Goal: Entertainment & Leisure: Consume media (video, audio)

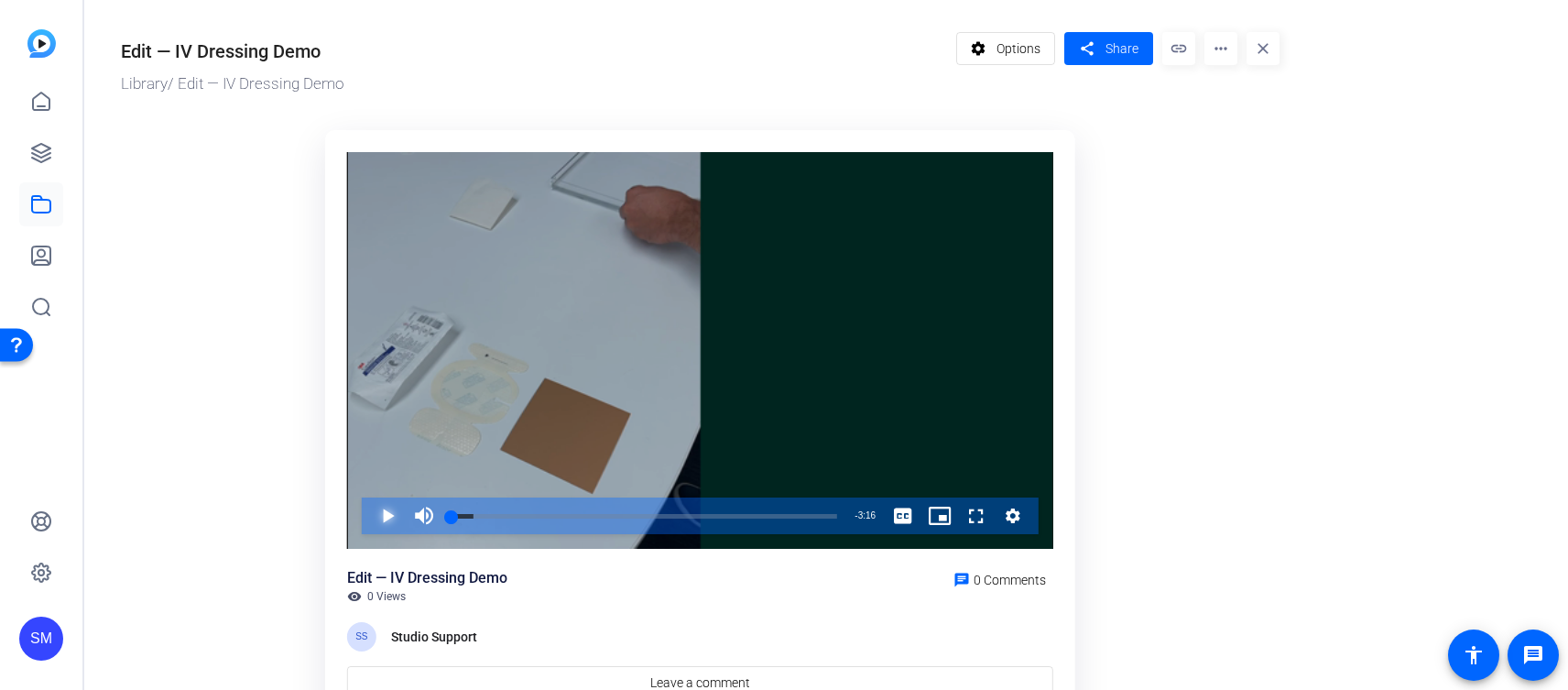
click at [369, 518] on span "Video Player" at bounding box center [369, 516] width 0 height 36
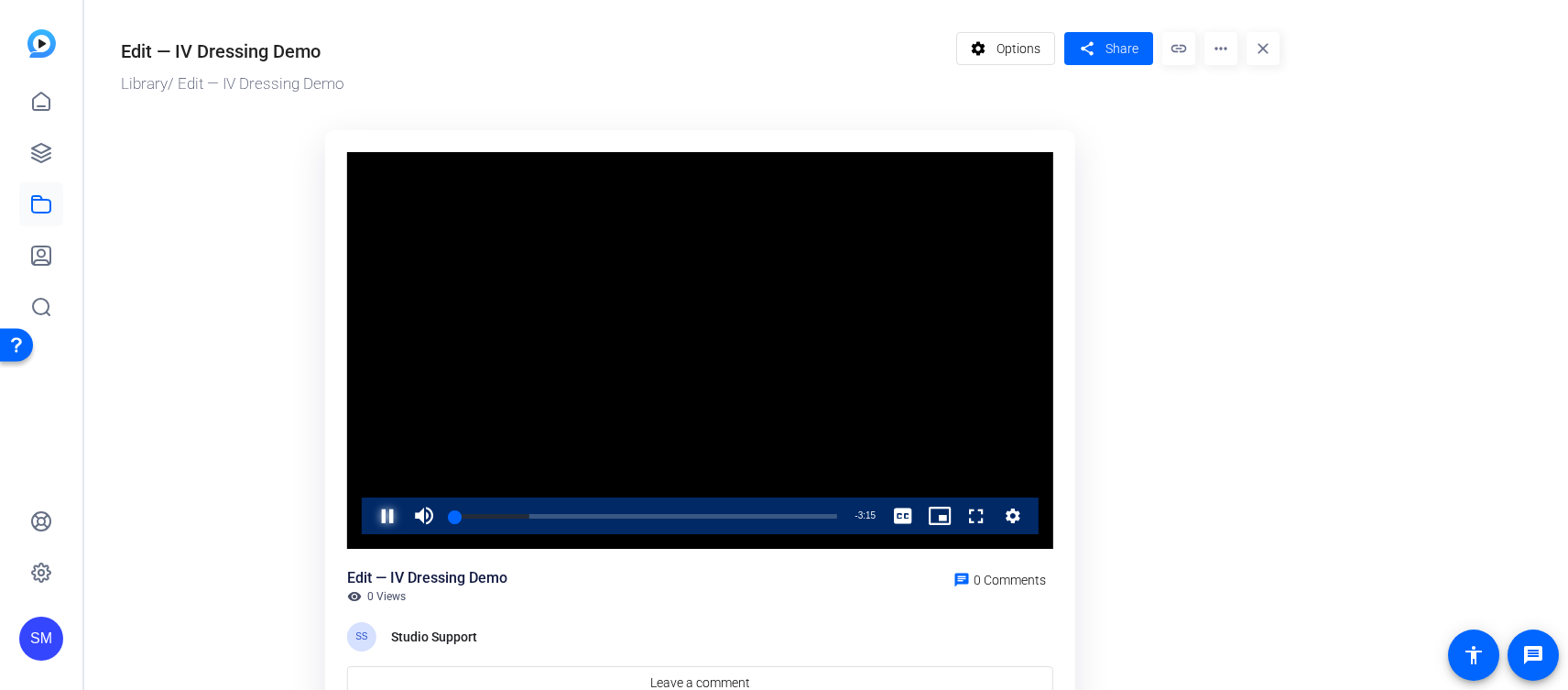
click at [369, 518] on span "Video Player" at bounding box center [369, 516] width 0 height 36
click at [369, 515] on span "Video Player" at bounding box center [369, 516] width 0 height 36
click at [369, 516] on span "Video Player" at bounding box center [369, 516] width 0 height 36
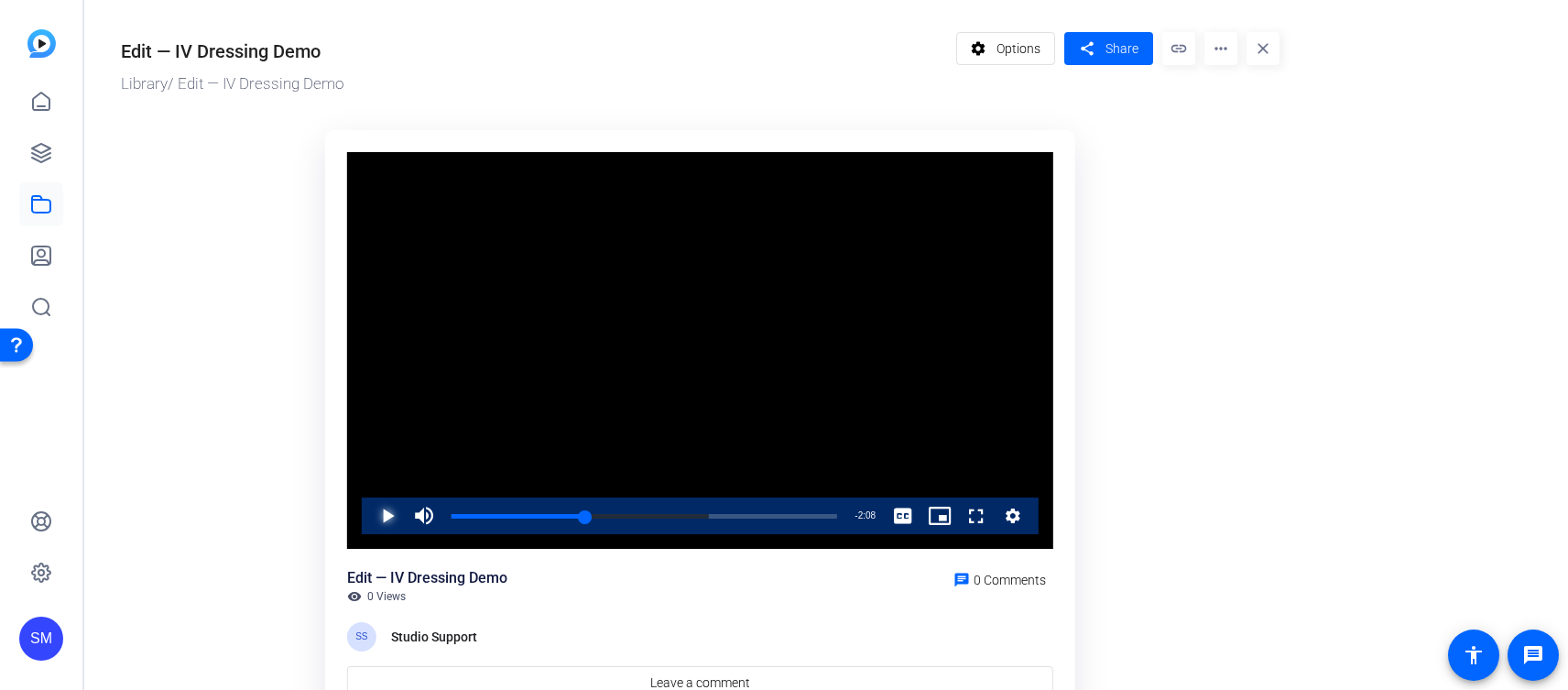
click at [369, 514] on span "Video Player" at bounding box center [369, 516] width 0 height 36
click at [369, 512] on span "Video Player" at bounding box center [369, 516] width 0 height 36
click at [369, 511] on span "Video Player" at bounding box center [369, 516] width 0 height 36
click at [631, 514] on div "1:31" at bounding box center [541, 516] width 180 height 5
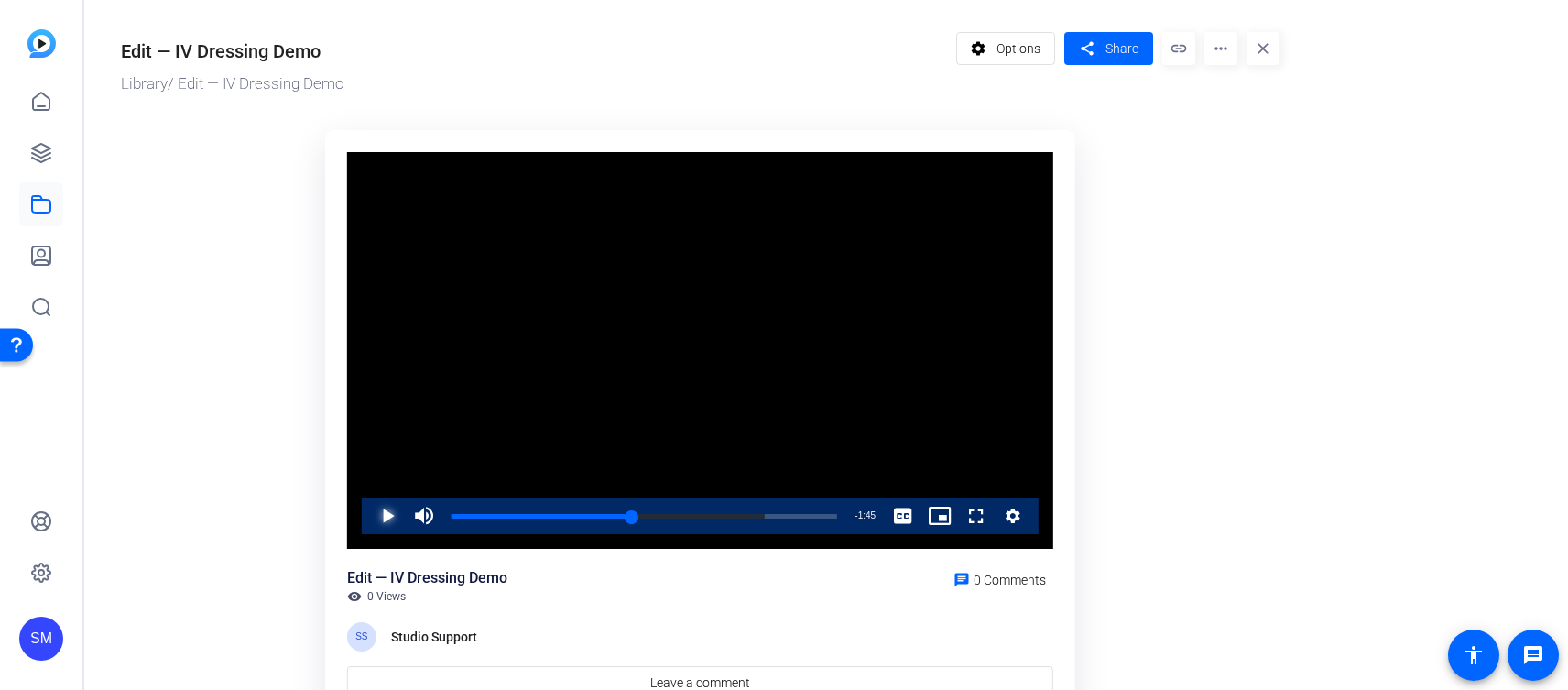
click at [369, 518] on span "Video Player" at bounding box center [369, 516] width 0 height 36
click at [657, 516] on div "1:45" at bounding box center [554, 516] width 206 height 5
click at [369, 518] on span "Video Player" at bounding box center [369, 516] width 0 height 36
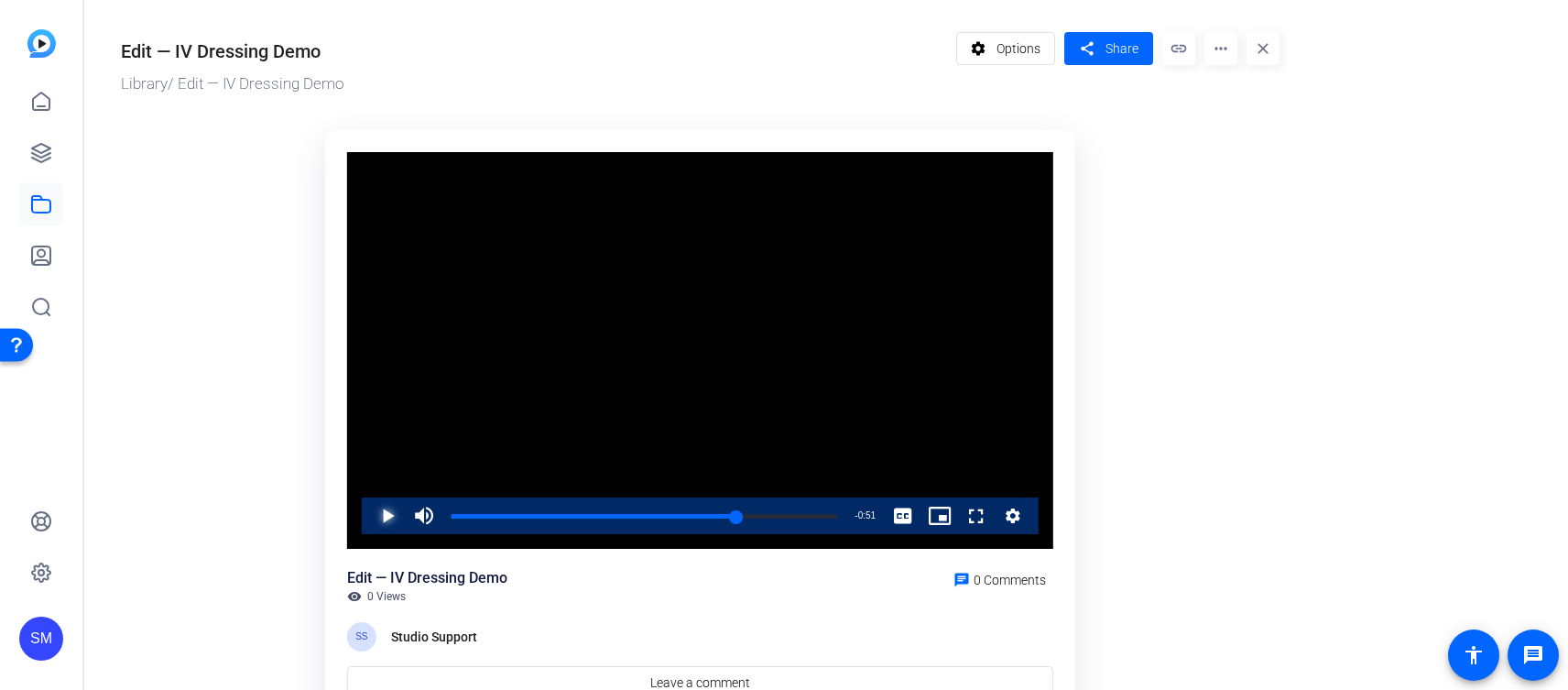
click at [369, 518] on span "Video Player" at bounding box center [369, 516] width 0 height 36
click at [369, 515] on span "Video Player" at bounding box center [369, 516] width 0 height 36
drag, startPoint x: 790, startPoint y: 514, endPoint x: 775, endPoint y: 512, distance: 15.1
click at [775, 514] on div "2:45" at bounding box center [613, 516] width 324 height 5
click at [369, 515] on span "Video Player" at bounding box center [369, 516] width 0 height 36
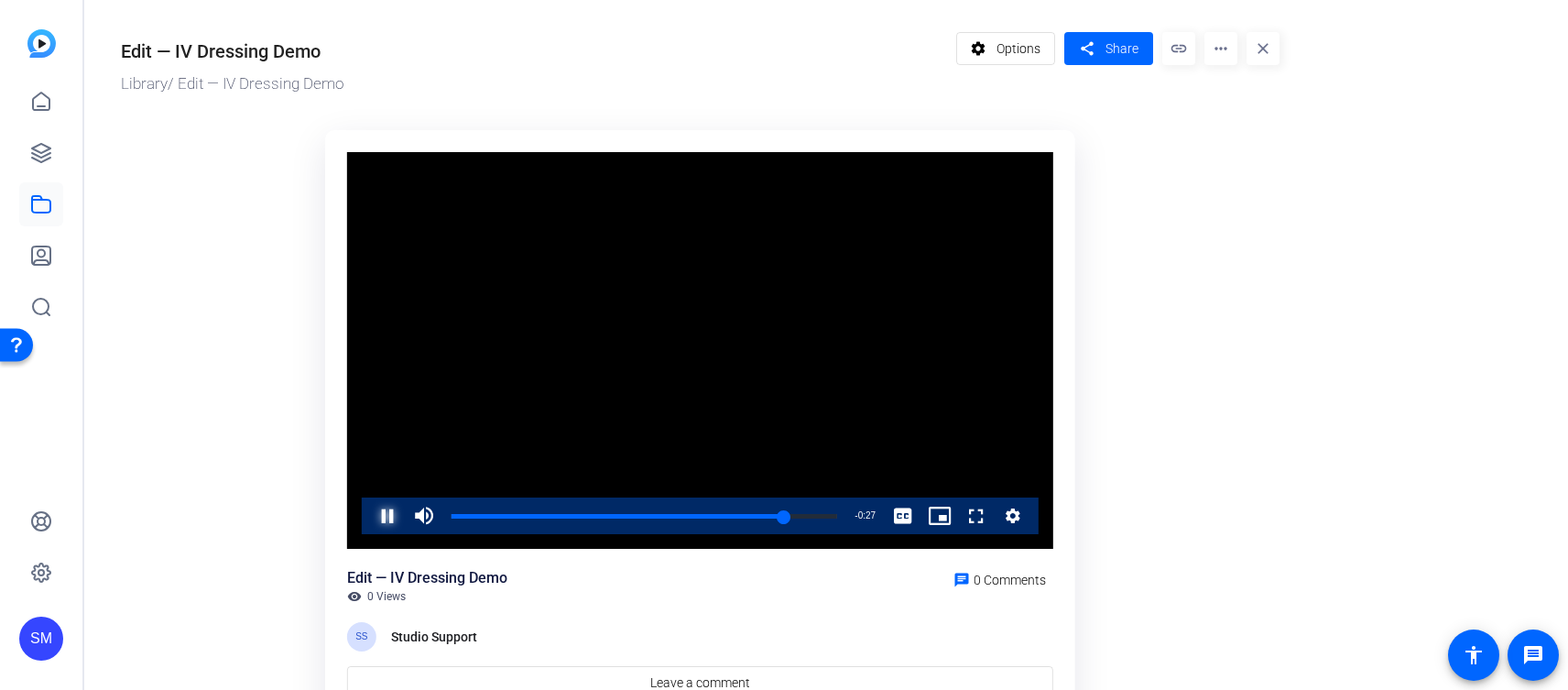
click at [369, 515] on span "Video Player" at bounding box center [369, 516] width 0 height 36
click at [369, 516] on span "Video Player" at bounding box center [369, 516] width 0 height 36
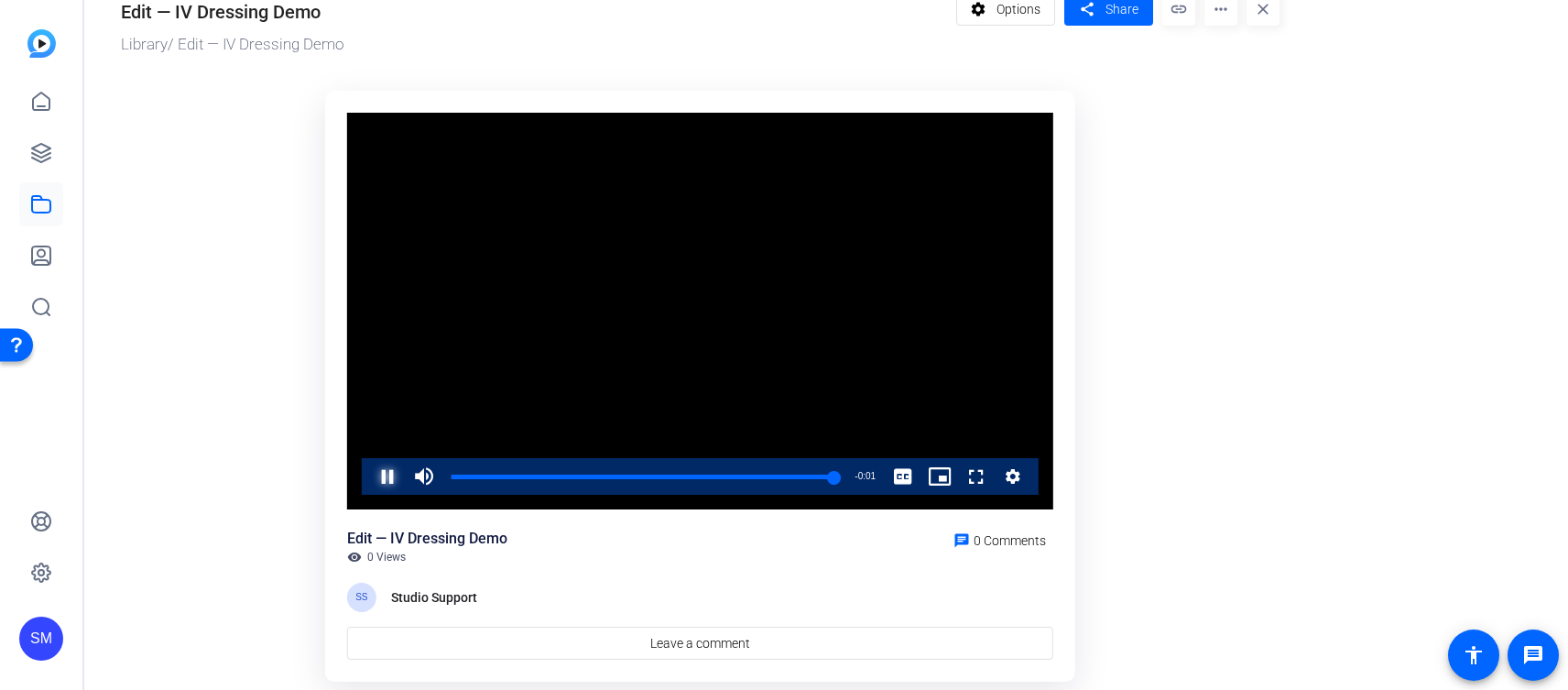
scroll to position [41, 0]
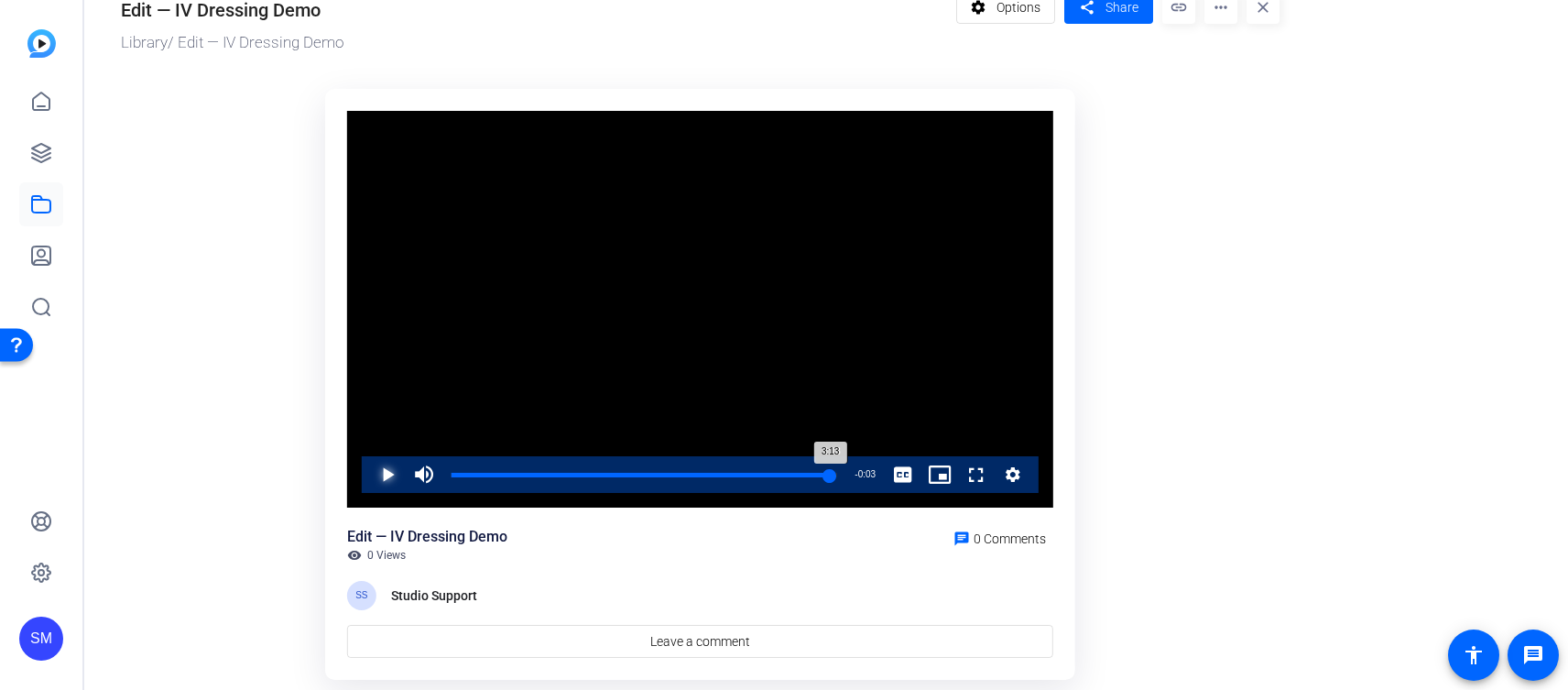
click at [829, 473] on div "3:13" at bounding box center [641, 474] width 379 height 5
drag, startPoint x: 829, startPoint y: 473, endPoint x: 443, endPoint y: 474, distance: 386.0
click at [443, 474] on div "Play Mute 4% Current Time 0:00 / Duration 3:16 Loaded : 15.44% 0:00 0:00 Stream…" at bounding box center [700, 474] width 677 height 36
click at [369, 475] on span "Video Player" at bounding box center [369, 474] width 0 height 36
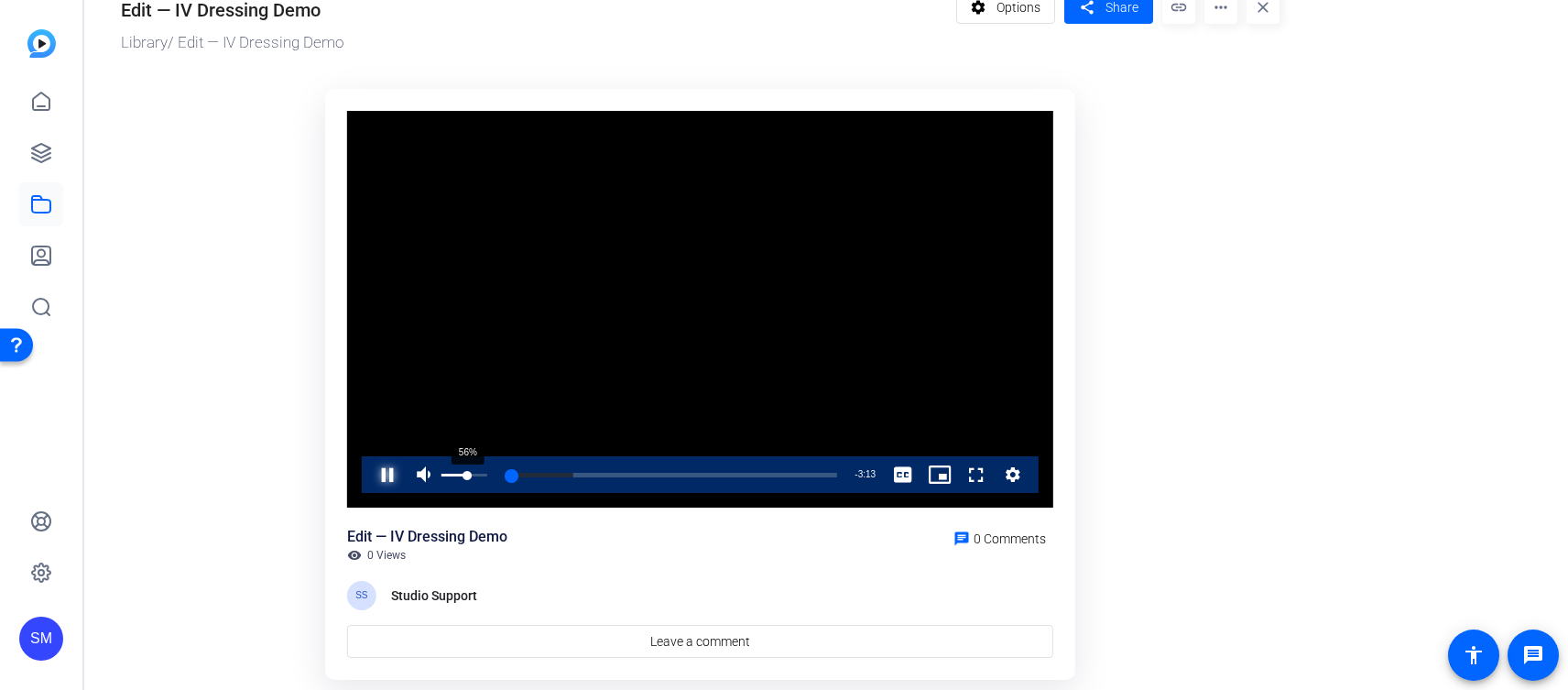
drag, startPoint x: 441, startPoint y: 474, endPoint x: 466, endPoint y: 475, distance: 25.0
click at [466, 475] on div "Volume Level" at bounding box center [454, 474] width 26 height 3
click at [367, 466] on div "Pause Mute 14% Current Time 0:12 / Duration 3:16 Loaded : 30.91% 0:00 0:12 Stre…" at bounding box center [700, 474] width 677 height 36
click at [500, 472] on div "0:25" at bounding box center [475, 474] width 49 height 5
click at [369, 475] on span "Video Player" at bounding box center [369, 474] width 0 height 36
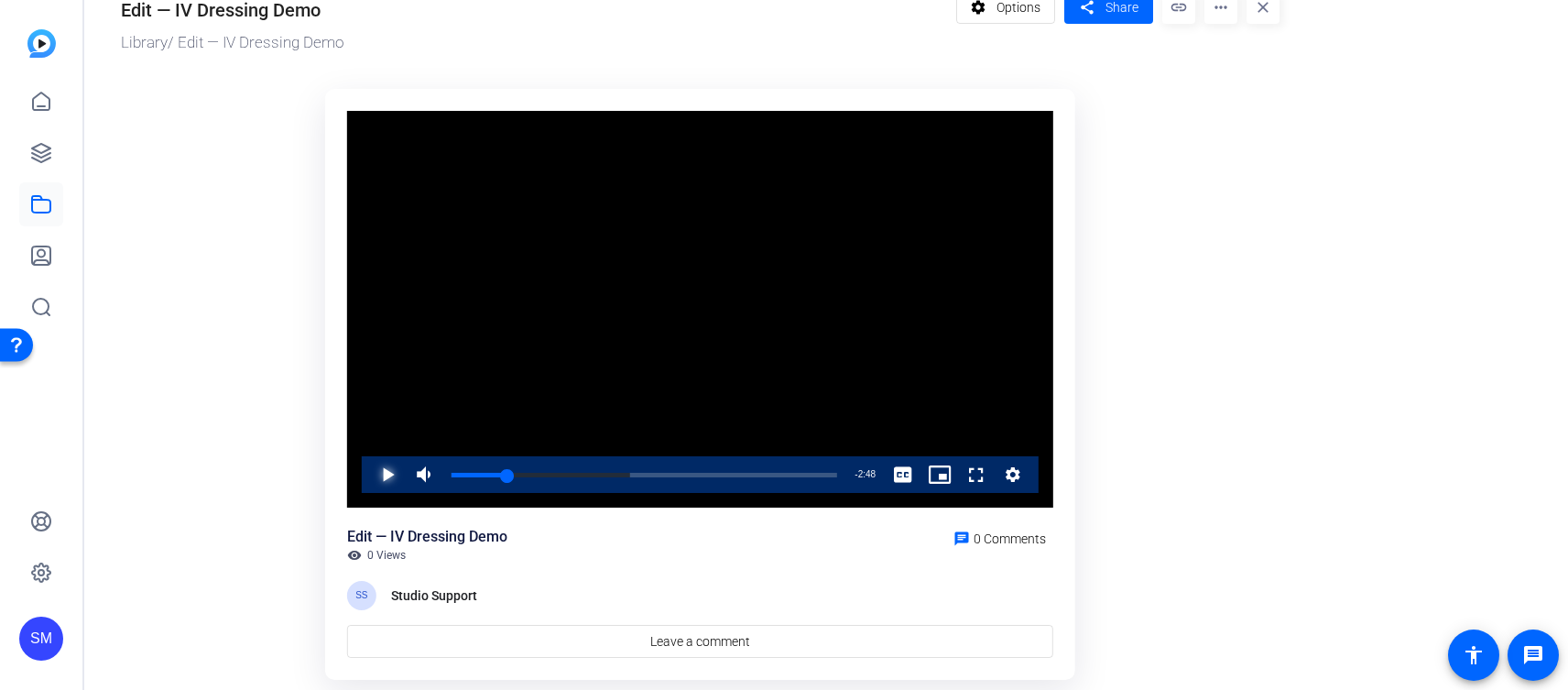
click at [369, 476] on span "Video Player" at bounding box center [369, 474] width 0 height 36
click at [369, 472] on span "Video Player" at bounding box center [369, 474] width 0 height 36
click at [369, 474] on span "Video Player" at bounding box center [369, 474] width 0 height 36
drag, startPoint x: 570, startPoint y: 474, endPoint x: 544, endPoint y: 472, distance: 26.1
click at [544, 472] on div "0:48" at bounding box center [498, 474] width 94 height 5
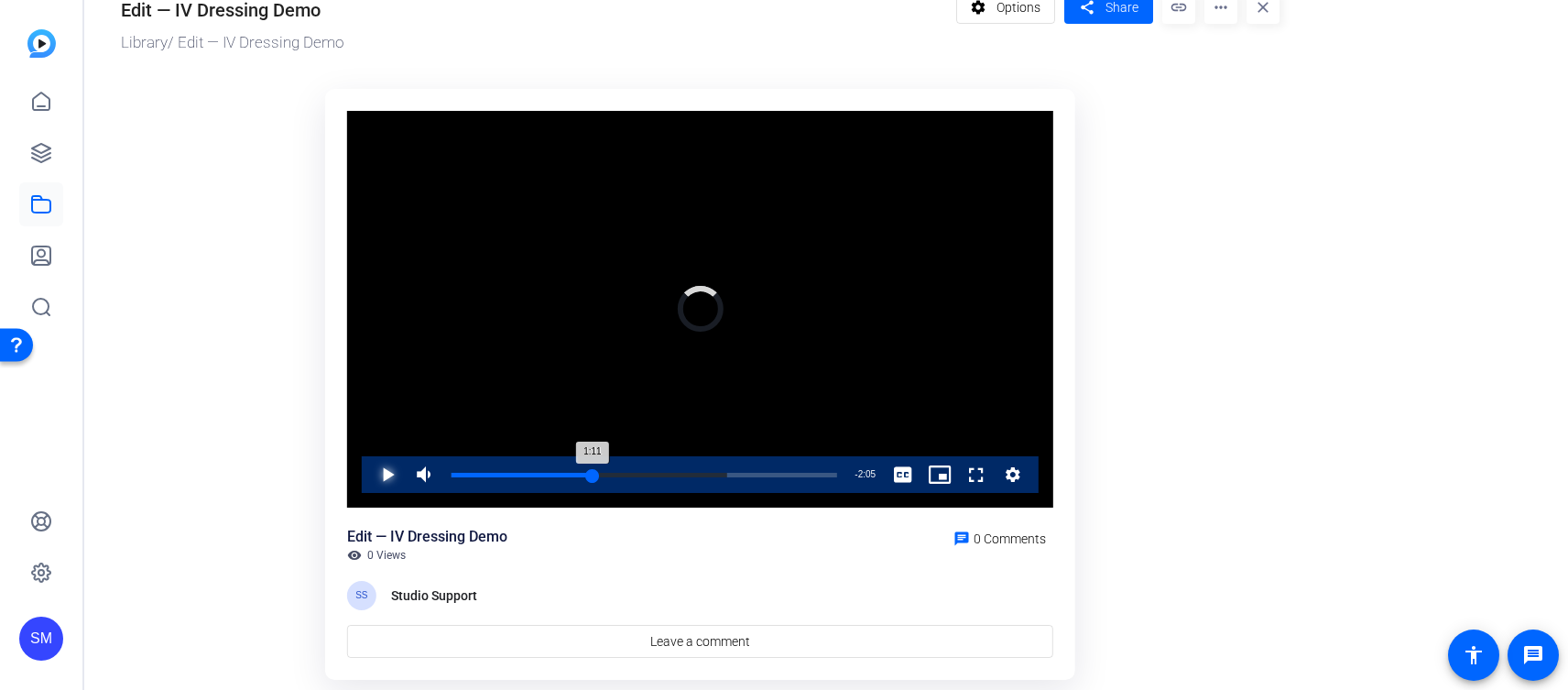
click at [591, 473] on div "1:11" at bounding box center [521, 474] width 141 height 5
click at [369, 480] on span "Video Player" at bounding box center [369, 474] width 0 height 36
click at [369, 475] on span "Video Player" at bounding box center [369, 474] width 0 height 36
drag, startPoint x: 723, startPoint y: 472, endPoint x: 843, endPoint y: 458, distance: 120.8
click at [843, 458] on div "Loaded : 100.00% 3:16 3:16" at bounding box center [645, 474] width 404 height 36
